Goal: Task Accomplishment & Management: Manage account settings

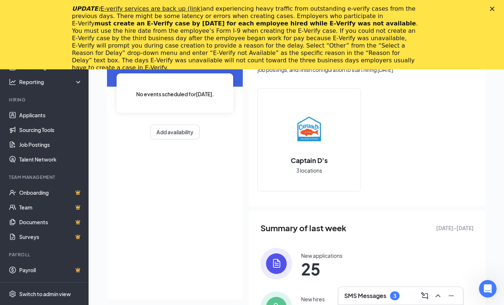
scroll to position [69, 0]
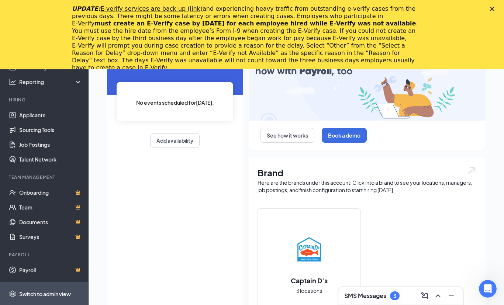
click at [54, 298] on div "Switch to admin view" at bounding box center [45, 293] width 52 height 7
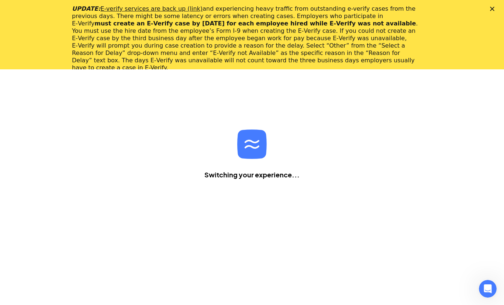
scroll to position [93, 0]
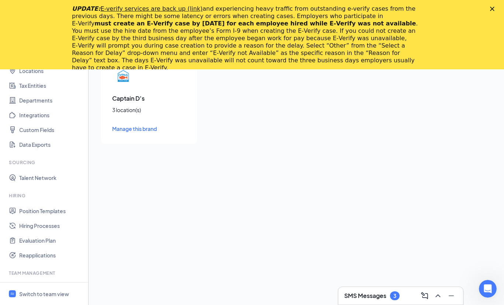
click at [492, 3] on div "UPDATE: E-verify services are back up (link) and experiencing heavy traffic fro…" at bounding box center [252, 38] width 504 height 71
click at [488, 5] on div "UPDATE: E-verify services are back up (link) and experiencing heavy traffic fro…" at bounding box center [252, 38] width 504 height 71
click at [490, 5] on div "UPDATE: E-verify services are back up (link) and experiencing heavy traffic fro…" at bounding box center [252, 38] width 504 height 71
click at [490, 10] on icon "Close" at bounding box center [492, 9] width 4 height 4
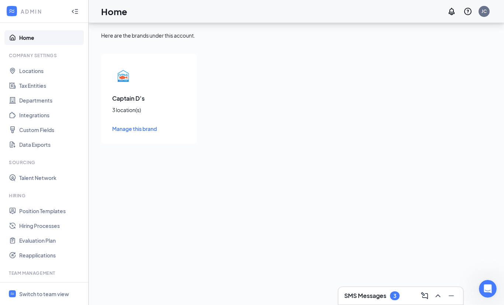
scroll to position [24, 0]
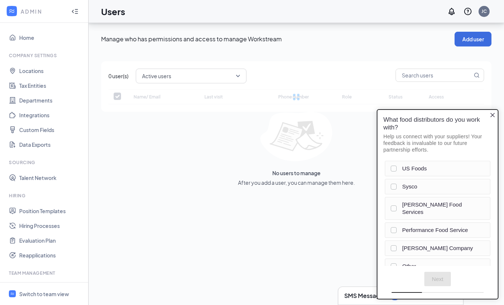
checkbox input "false"
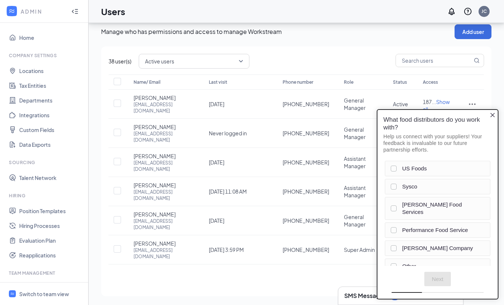
click at [494, 116] on icon "Close button" at bounding box center [493, 115] width 6 height 6
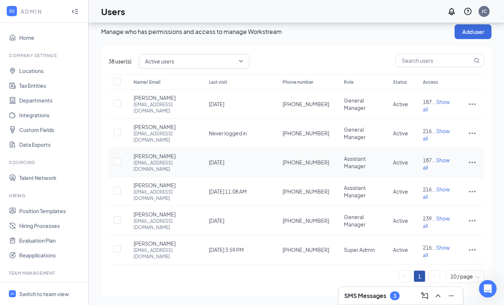
click at [468, 158] on icon "ActionsIcon" at bounding box center [472, 162] width 9 height 9
click at [454, 186] on span "Reset password" at bounding box center [444, 189] width 39 height 7
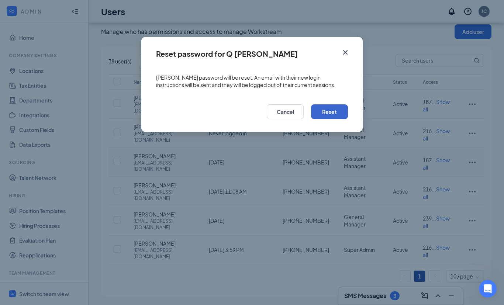
click at [327, 115] on button "Reset" at bounding box center [329, 111] width 37 height 15
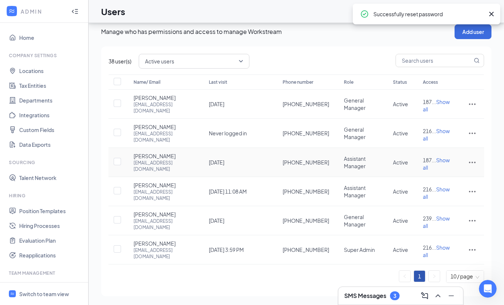
click at [416, 11] on div "Successfully reset password" at bounding box center [428, 14] width 111 height 9
